Goal: Information Seeking & Learning: Check status

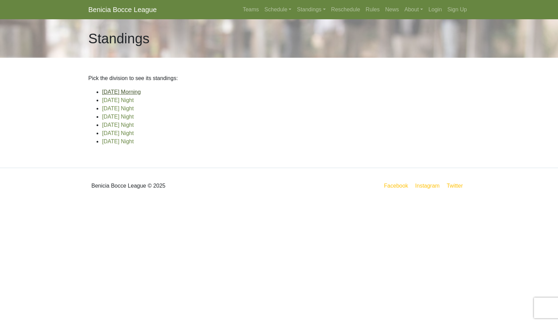
click at [141, 95] on link "[DATE] Morning" at bounding box center [121, 92] width 39 height 6
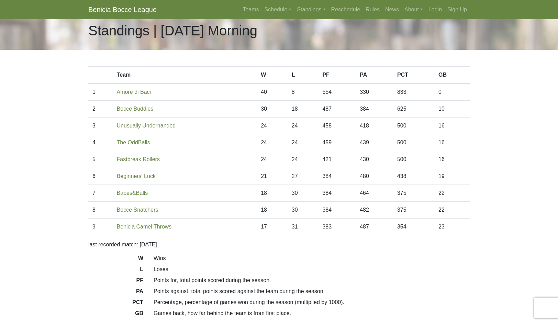
scroll to position [9, 0]
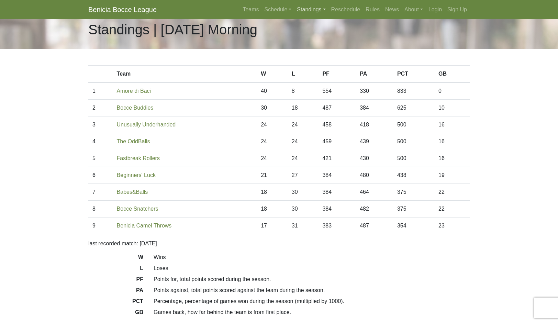
click at [322, 10] on link "Standings" at bounding box center [311, 10] width 34 height 14
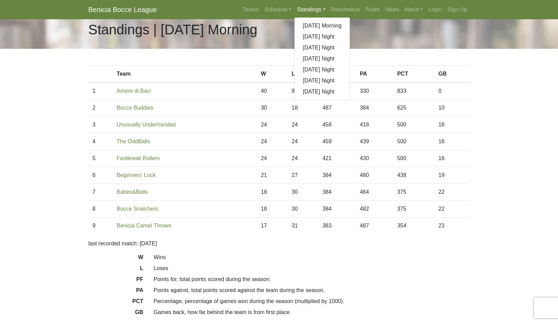
click at [350, 42] on link "[DATE] Night" at bounding box center [321, 36] width 55 height 11
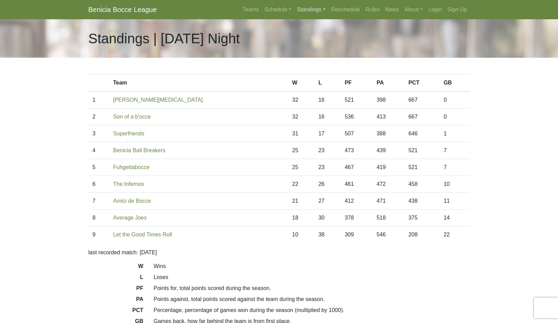
click at [318, 16] on link "Standings" at bounding box center [311, 10] width 34 height 14
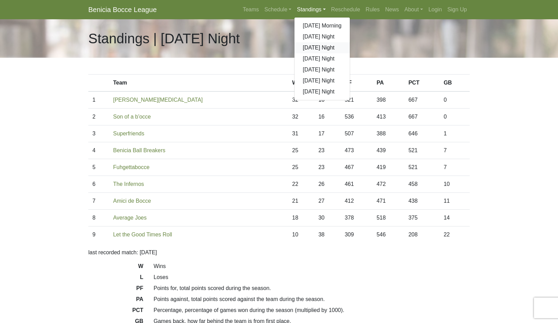
click at [348, 53] on link "[DATE] Night" at bounding box center [321, 47] width 55 height 11
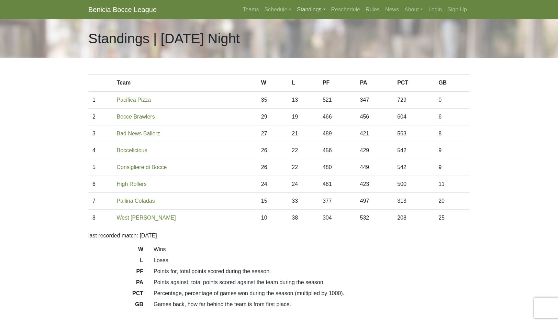
click at [328, 14] on link "Standings" at bounding box center [311, 10] width 34 height 14
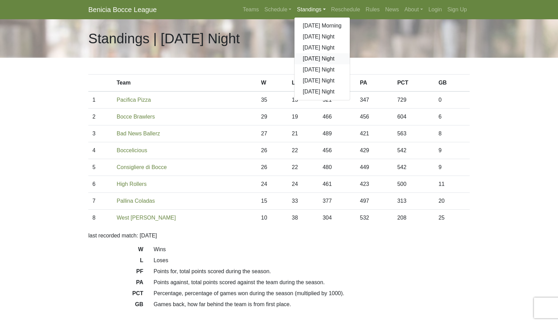
click at [343, 64] on link "[DATE] Night" at bounding box center [321, 58] width 55 height 11
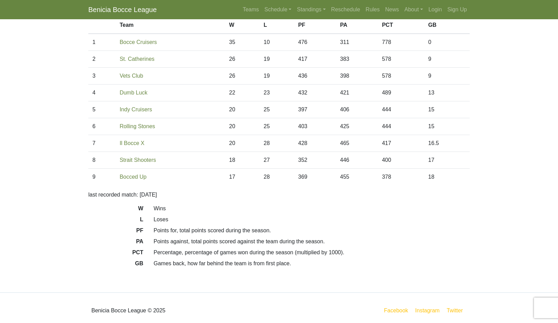
scroll to position [56, 0]
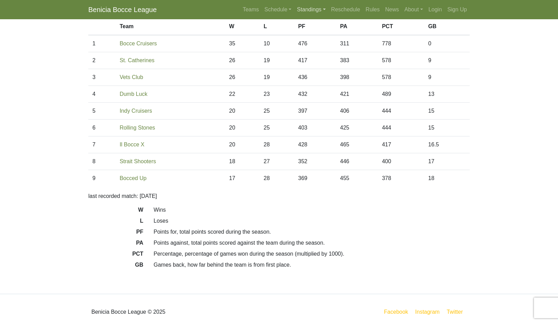
click at [328, 16] on link "Standings" at bounding box center [311, 10] width 34 height 14
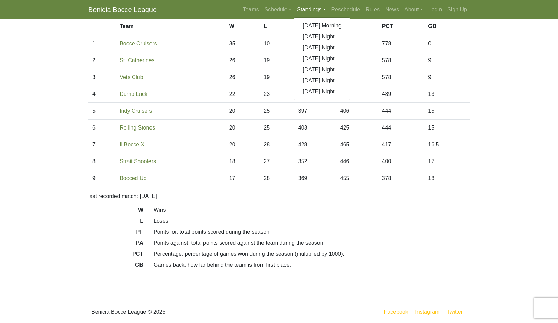
click at [347, 75] on link "[DATE] Night" at bounding box center [321, 69] width 55 height 11
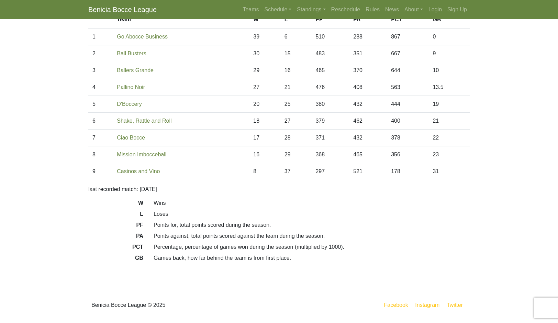
scroll to position [78, 0]
click at [328, 16] on link "Standings" at bounding box center [311, 10] width 34 height 14
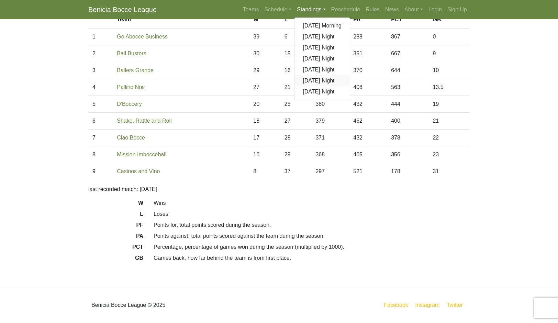
click at [331, 86] on link "[DATE] Night" at bounding box center [321, 80] width 55 height 11
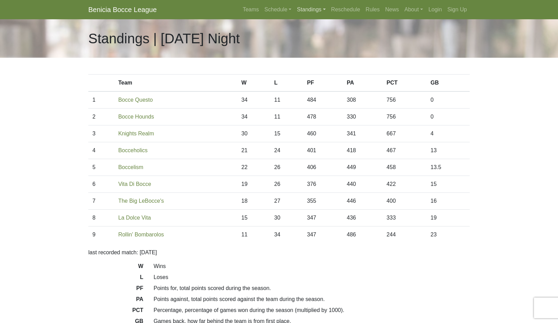
click at [326, 16] on link "Standings" at bounding box center [311, 10] width 34 height 14
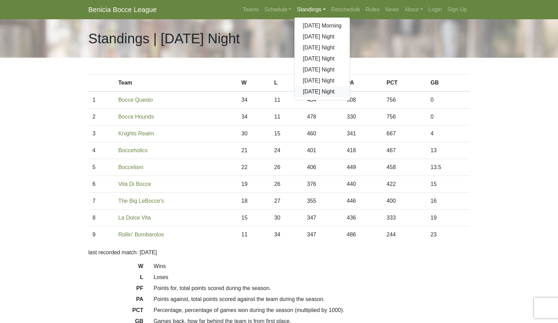
click at [337, 97] on link "[DATE] Night" at bounding box center [321, 91] width 55 height 11
